Goal: Communication & Community: Share content

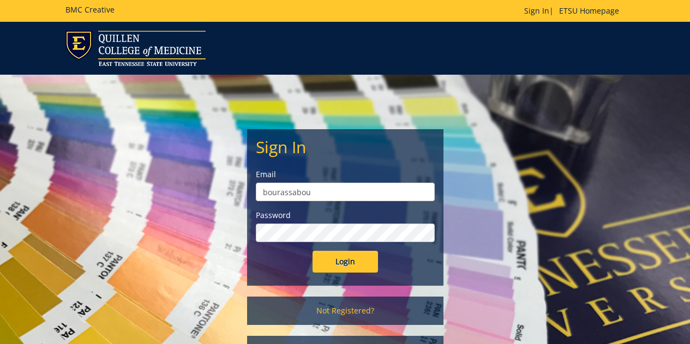
scroll to position [108, 0]
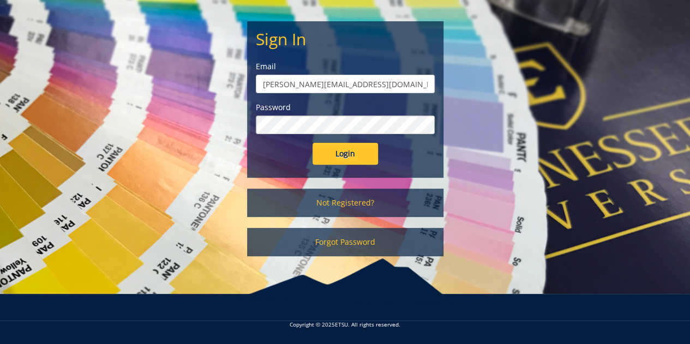
type input "[PERSON_NAME][EMAIL_ADDRESS][DOMAIN_NAME]"
click at [313, 143] on input "Login" at bounding box center [345, 154] width 65 height 22
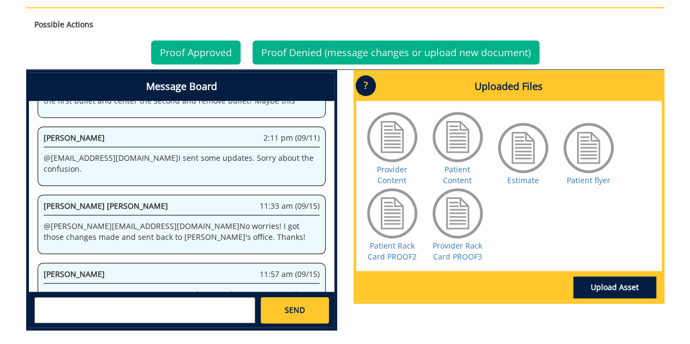
scroll to position [483, 0]
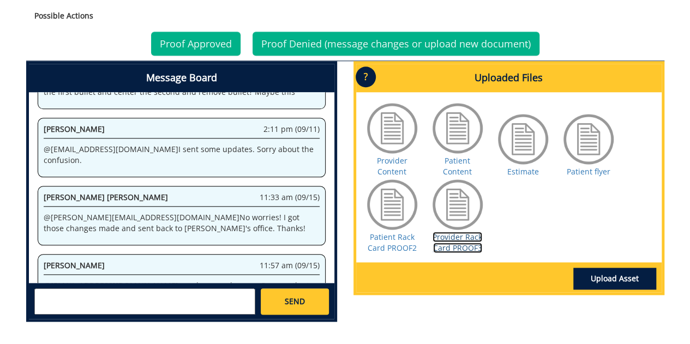
click at [460, 232] on link "Provider Rack Card PROOF3" at bounding box center [458, 242] width 50 height 21
click at [391, 238] on link "Patient Rack Card PROOF2" at bounding box center [392, 242] width 49 height 21
click at [207, 300] on textarea at bounding box center [144, 302] width 221 height 26
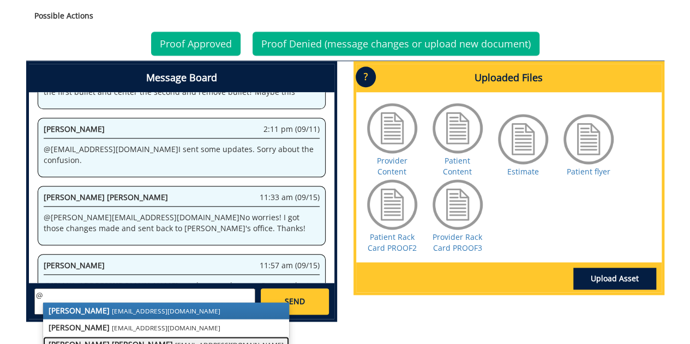
click at [66, 338] on link "[PERSON_NAME] [PERSON_NAME] [PERSON_NAME][EMAIL_ADDRESS][DOMAIN_NAME]" at bounding box center [166, 345] width 246 height 16
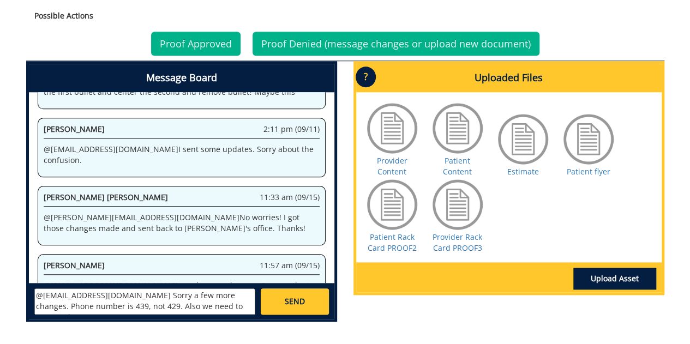
paste textarea "[PERSON_NAME][MEDICAL_DATA] rehabilitation"
paste textarea "[MEDICAL_DATA]"
type textarea "@[EMAIL_ADDRESS][DOMAIN_NAME] Sorry a few more changes. Phone number is 439, no…"
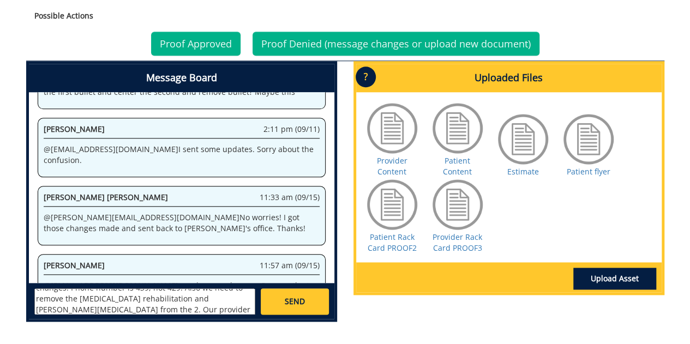
click at [302, 286] on div "[PERSON_NAME] [EMAIL_ADDRESS][DOMAIN_NAME] [PERSON_NAME] [EMAIL_ADDRESS][DOMAIN…" at bounding box center [181, 301] width 305 height 36
click at [304, 293] on link "SEND" at bounding box center [295, 302] width 68 height 26
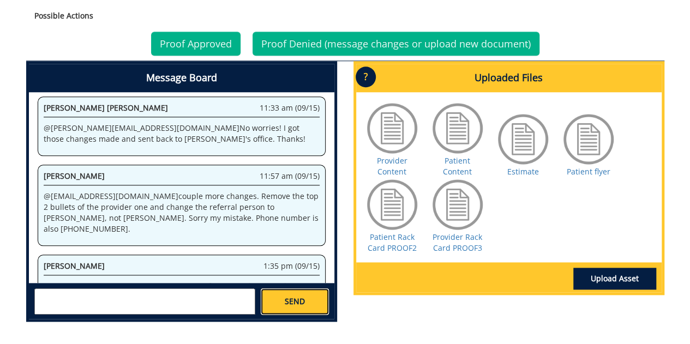
scroll to position [2816, 0]
